Goal: Navigation & Orientation: Find specific page/section

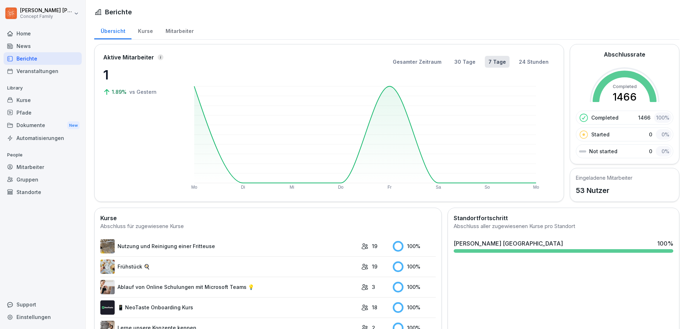
click at [170, 33] on div "Mitarbeiter" at bounding box center [179, 30] width 41 height 18
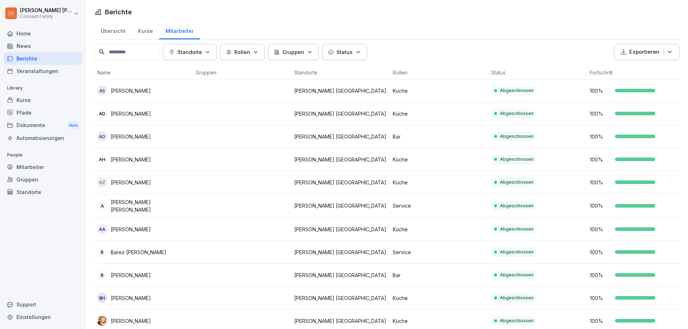
click at [140, 33] on div "Kurse" at bounding box center [145, 30] width 28 height 18
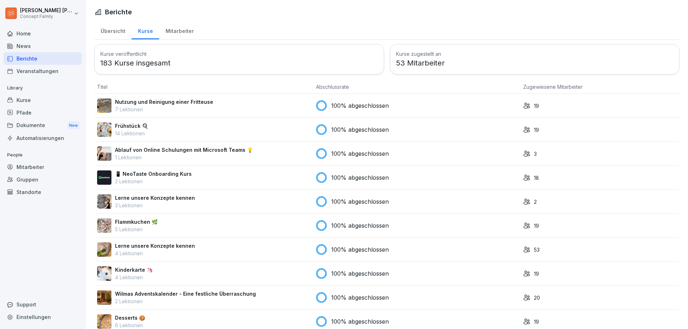
click at [104, 33] on div "Übersicht" at bounding box center [112, 30] width 37 height 18
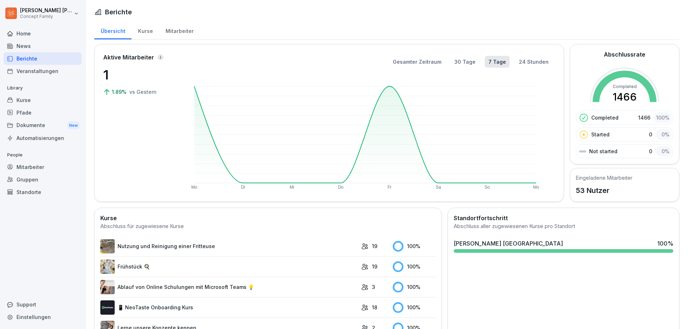
click at [184, 32] on div "Mitarbeiter" at bounding box center [179, 30] width 41 height 18
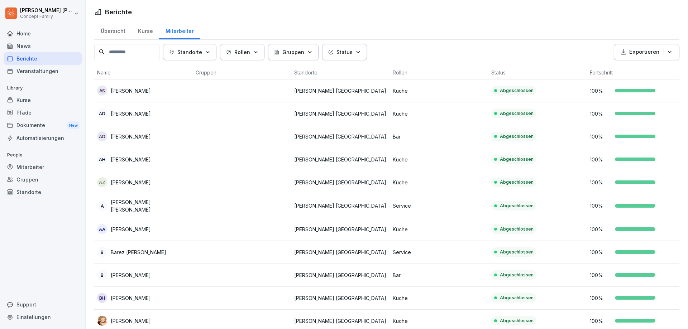
click at [149, 29] on div "Kurse" at bounding box center [145, 30] width 28 height 18
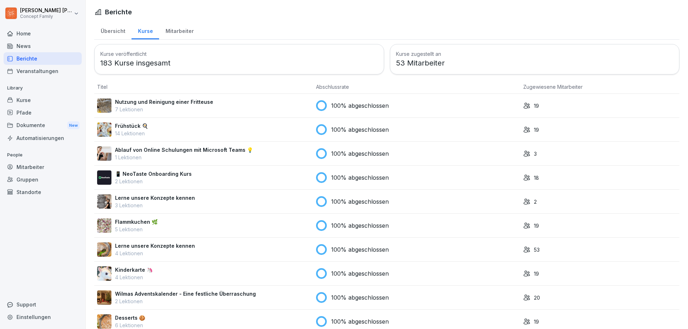
click at [118, 31] on div "Übersicht" at bounding box center [112, 30] width 37 height 18
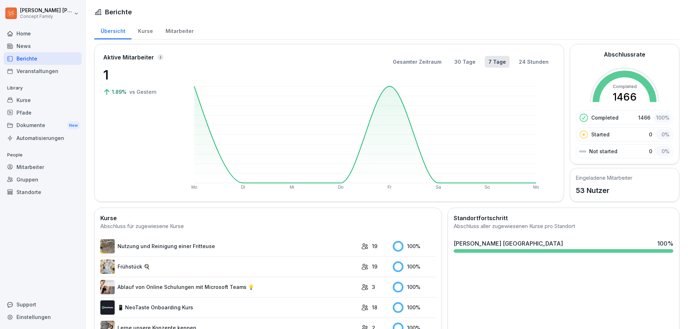
click at [186, 29] on div "Mitarbeiter" at bounding box center [179, 30] width 41 height 18
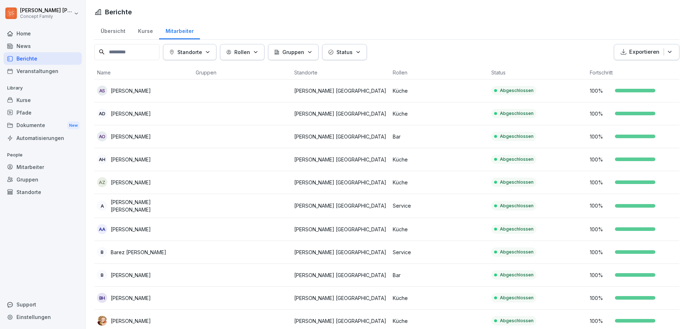
click at [122, 54] on input at bounding box center [126, 52] width 65 height 16
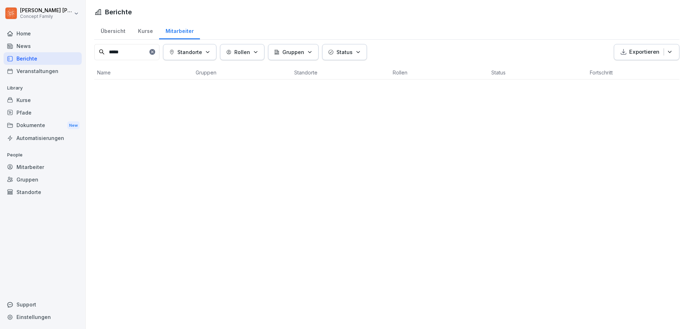
type input "*****"
click at [234, 22] on div "Übersicht Kurse Mitarbeiter" at bounding box center [386, 30] width 585 height 19
